Goal: Complete application form

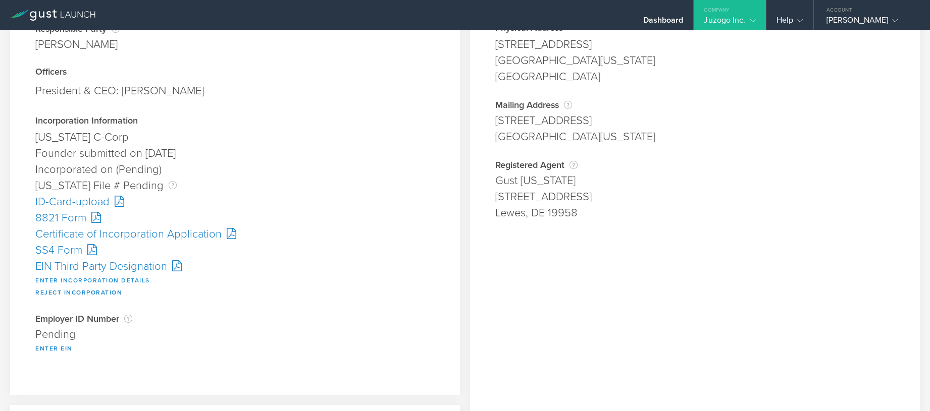
click at [68, 280] on button "Enter Incorporation Details" at bounding box center [92, 281] width 115 height 12
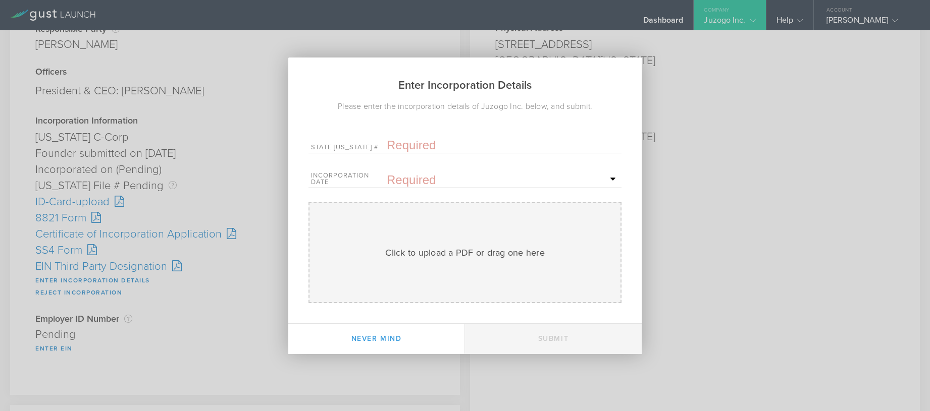
click at [406, 145] on input "text" at bounding box center [503, 145] width 232 height 15
paste input "10325975"
type input "10325975"
click at [403, 182] on input "text" at bounding box center [503, 180] width 232 height 15
click at [530, 248] on span "9" at bounding box center [530, 249] width 18 height 18
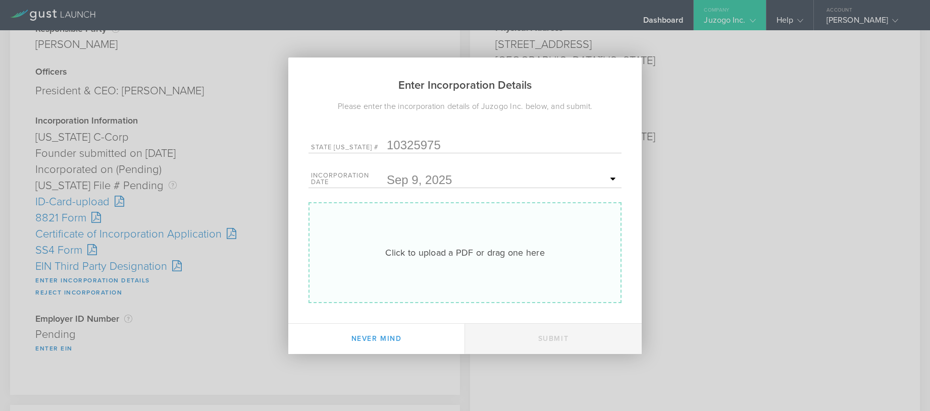
click at [440, 251] on div "Click to upload a PDF or drag one here" at bounding box center [464, 252] width 159 height 13
type input "C:\fakepath\10325975.pdf"
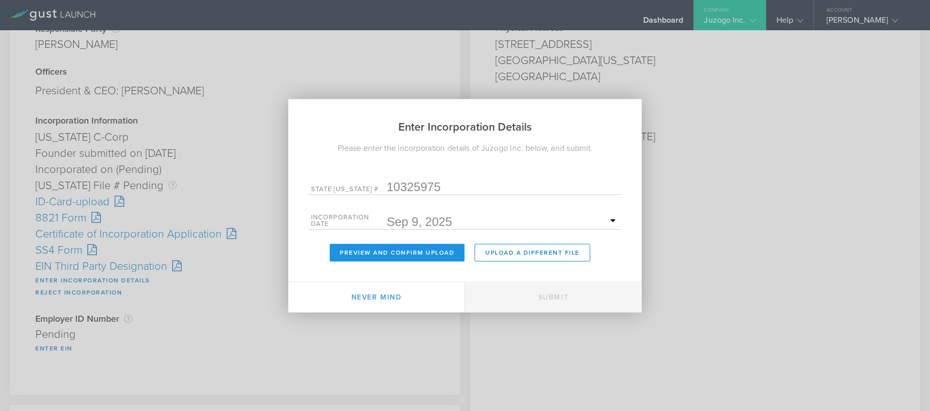
click at [426, 247] on button "Preview and Confirm Upload" at bounding box center [397, 253] width 135 height 18
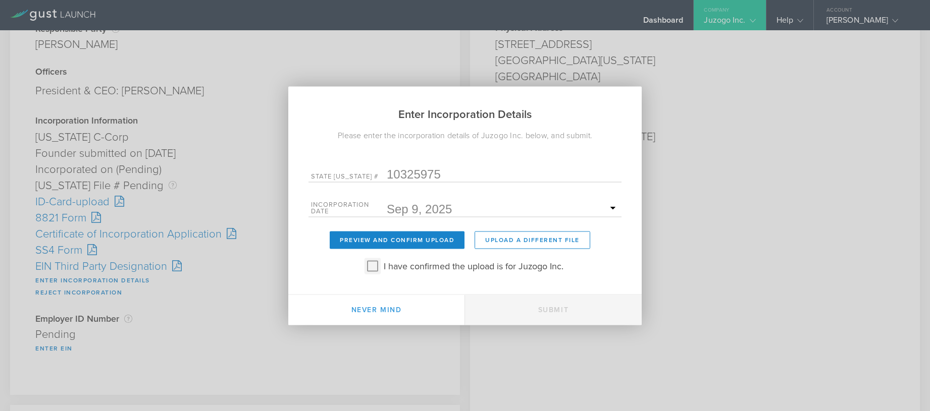
click at [374, 263] on input "I have confirmed the upload is for Juzogo Inc." at bounding box center [372, 266] width 16 height 16
checkbox input "true"
click at [567, 304] on button "Submit" at bounding box center [553, 310] width 177 height 30
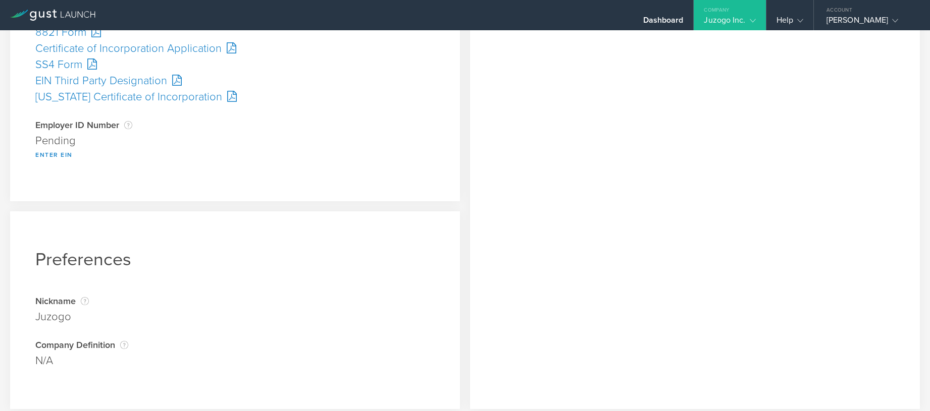
scroll to position [101, 0]
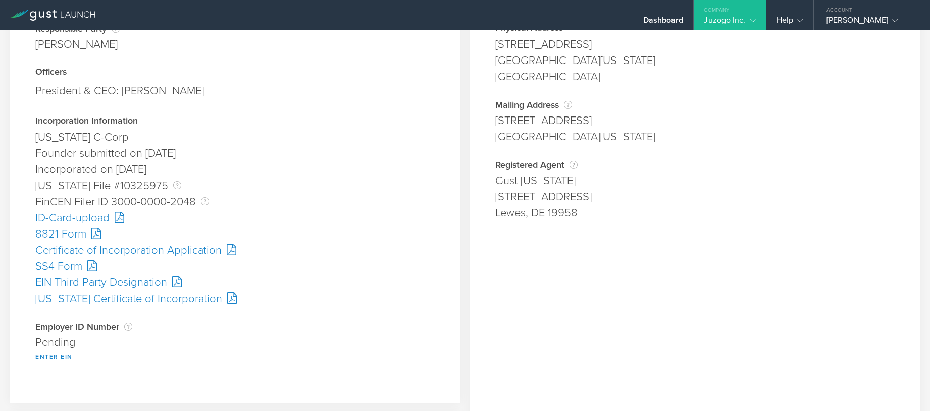
click at [63, 263] on div "SS4 Form" at bounding box center [234, 266] width 399 height 16
